Goal: Complete application form: Complete application form

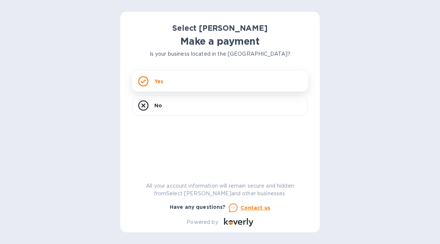
click at [151, 80] on div "Yes" at bounding box center [220, 81] width 176 height 21
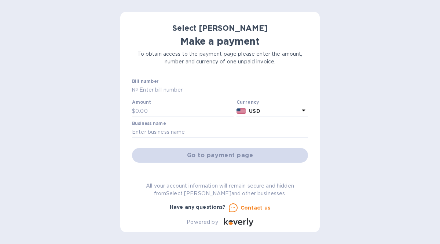
click at [148, 88] on input "text" at bounding box center [223, 90] width 170 height 11
type input "ss-261175"
click at [136, 111] on input "text" at bounding box center [184, 110] width 98 height 11
type input "1,264.42"
click at [159, 131] on input "text" at bounding box center [220, 132] width 176 height 11
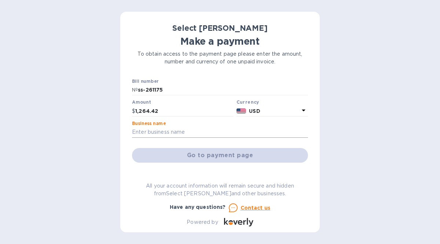
type input "Green Grocer"
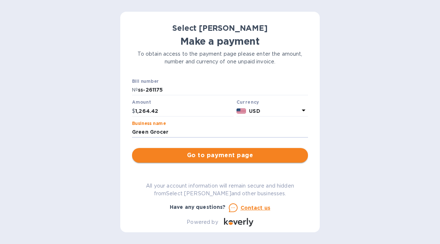
click at [188, 159] on button "Go to payment page" at bounding box center [220, 155] width 176 height 15
